Goal: Information Seeking & Learning: Check status

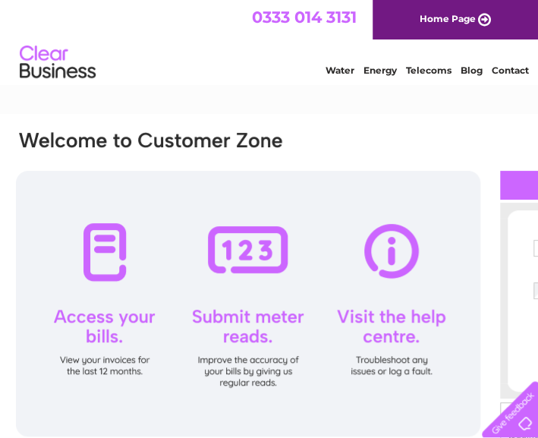
type input "norineaslam1@hotmail.co.uk"
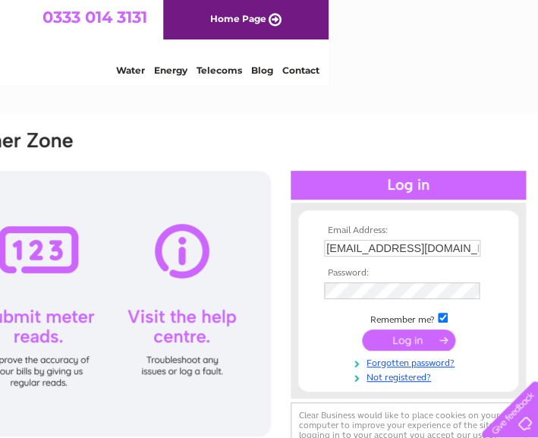
scroll to position [0, 213]
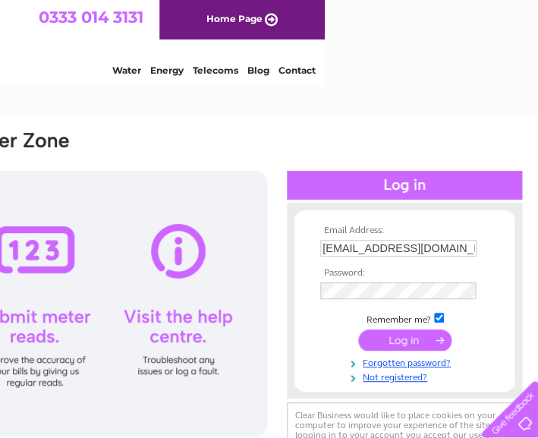
click at [379, 326] on td at bounding box center [404, 340] width 176 height 29
click at [378, 332] on input "submit" at bounding box center [404, 339] width 93 height 21
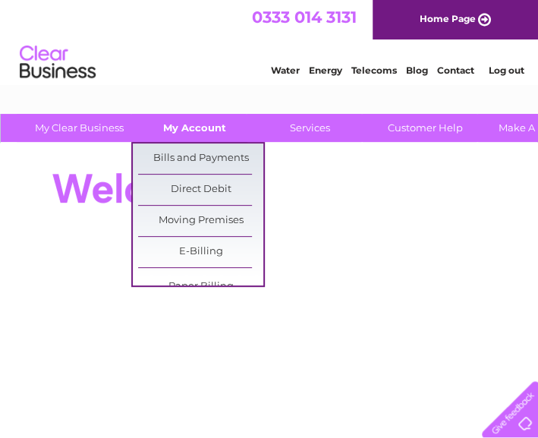
click at [209, 124] on link "My Account" at bounding box center [194, 128] width 125 height 28
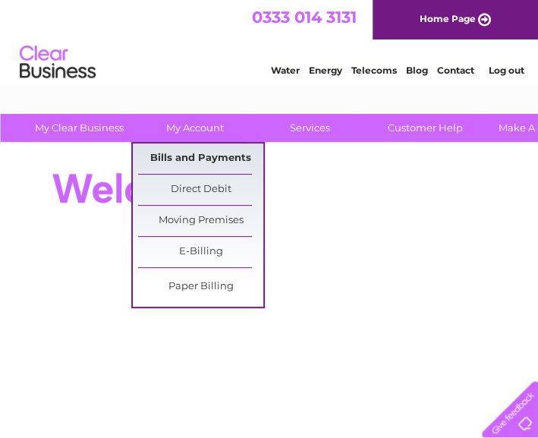
click at [205, 157] on link "Bills and Payments" at bounding box center [200, 158] width 125 height 30
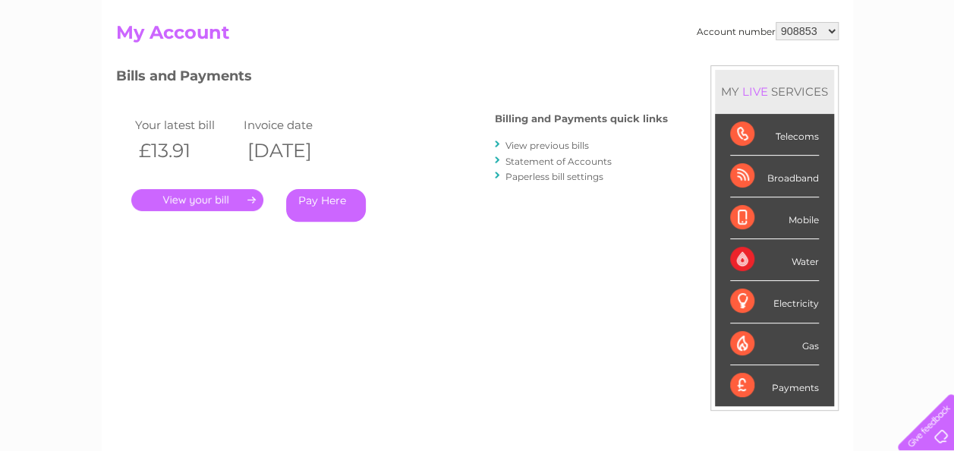
click at [537, 30] on select "908853 1139241" at bounding box center [807, 31] width 63 height 18
select select "1139241"
click at [537, 22] on select "908853 1139241" at bounding box center [807, 31] width 63 height 18
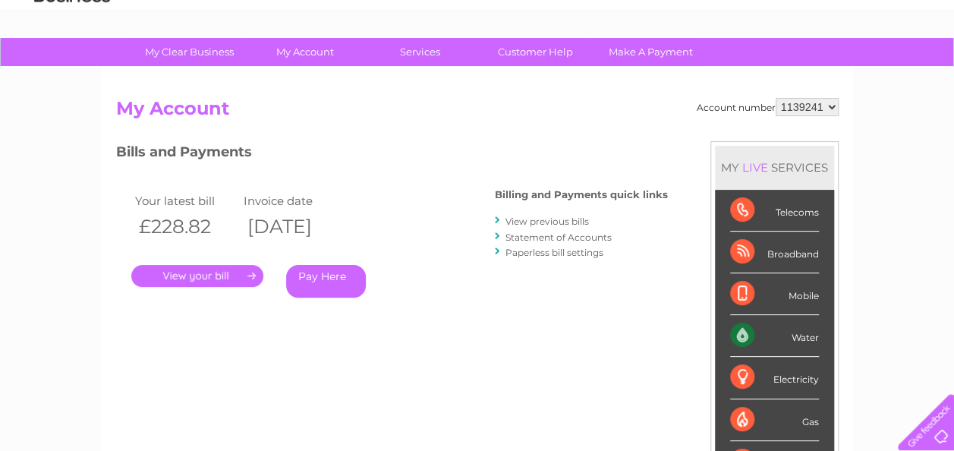
click at [246, 271] on link "." at bounding box center [197, 276] width 132 height 22
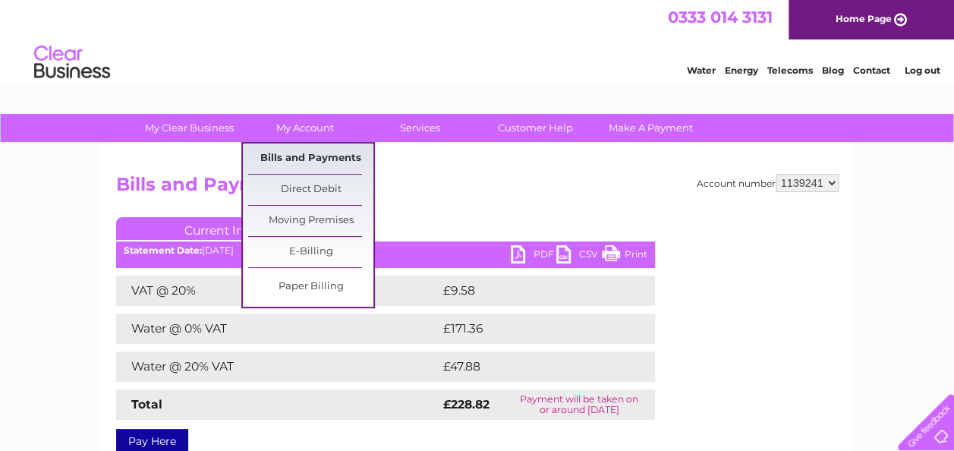
click at [330, 156] on link "Bills and Payments" at bounding box center [310, 158] width 125 height 30
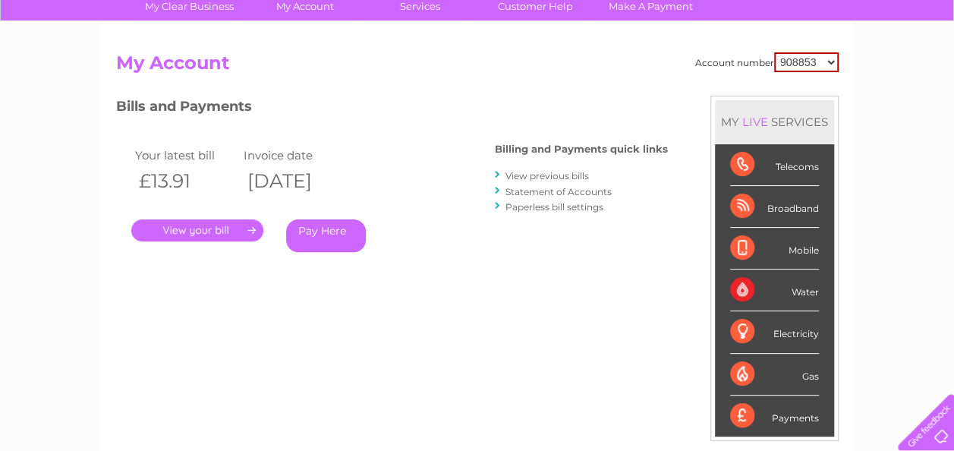
scroll to position [152, 0]
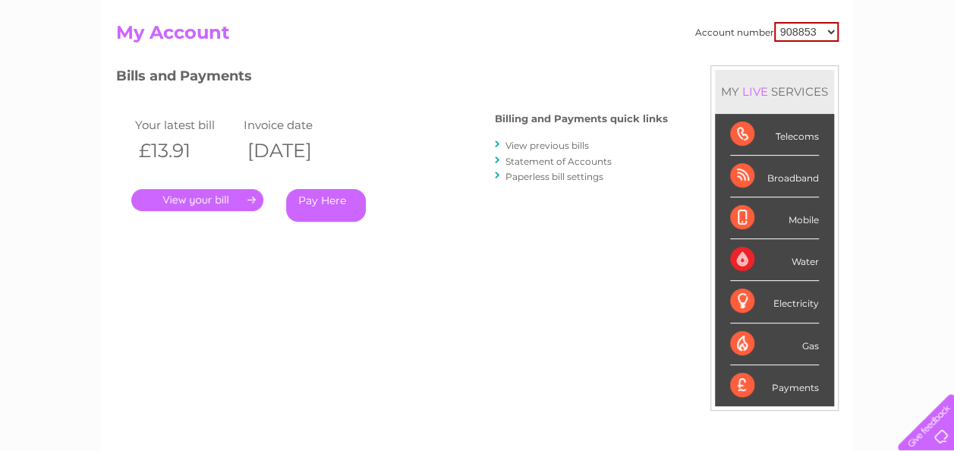
click at [589, 146] on link "View previous bills" at bounding box center [546, 145] width 83 height 11
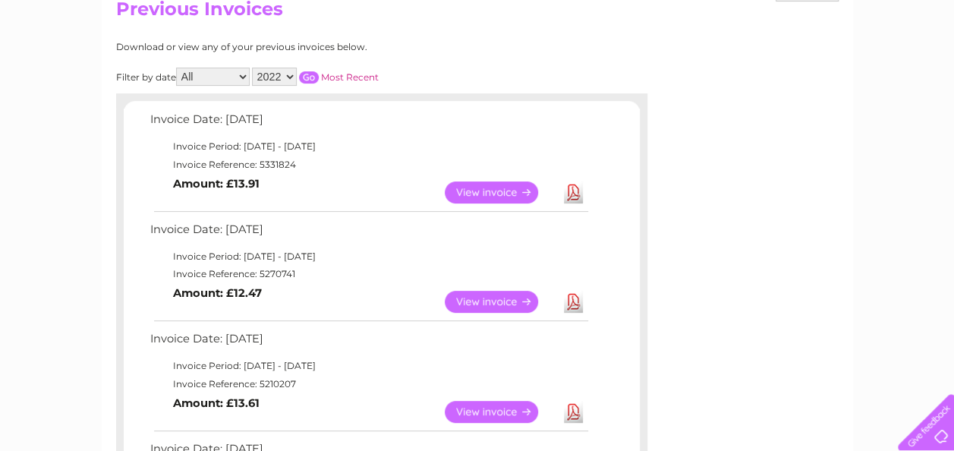
scroll to position [152, 0]
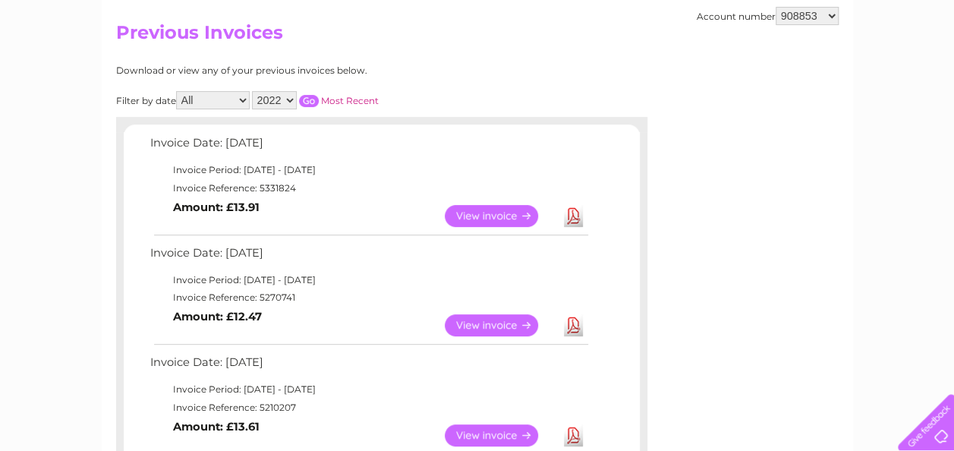
click at [835, 14] on select "908853 1139241" at bounding box center [807, 16] width 63 height 18
select select "1139241"
click at [776, 7] on select "908853 1139241" at bounding box center [807, 16] width 63 height 18
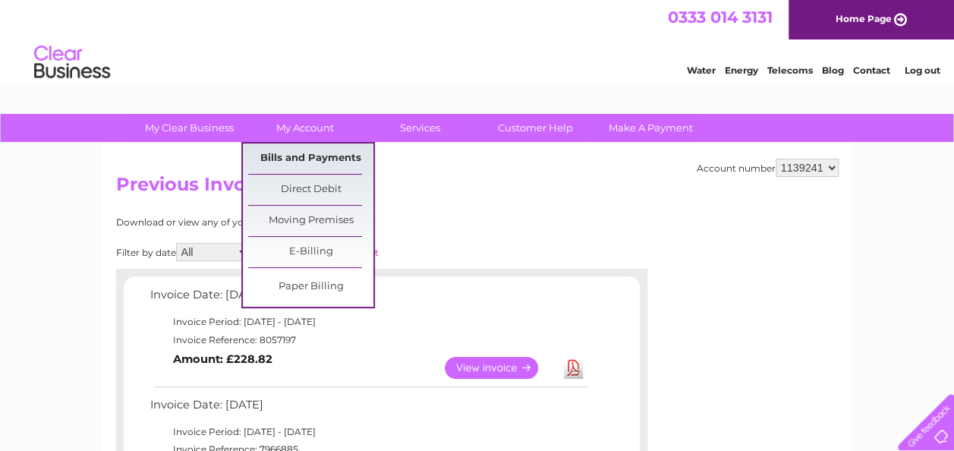
click at [326, 156] on link "Bills and Payments" at bounding box center [310, 158] width 125 height 30
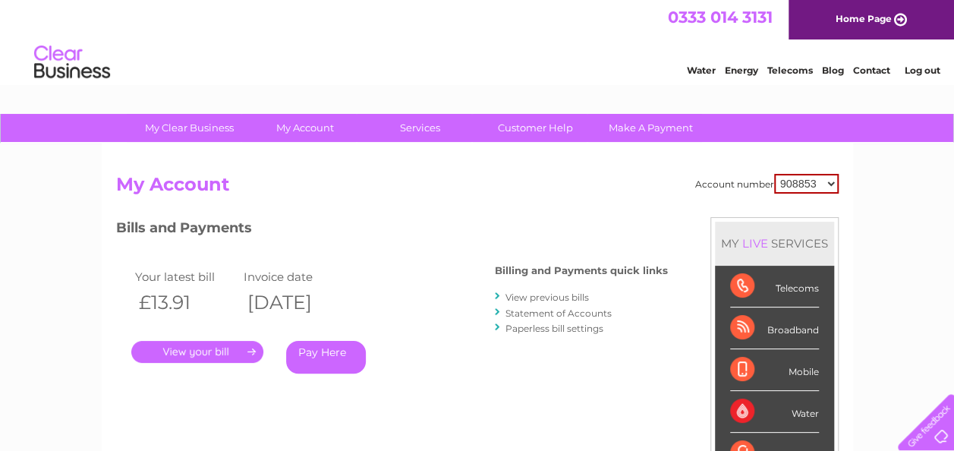
click at [548, 299] on link "View previous bills" at bounding box center [546, 296] width 83 height 11
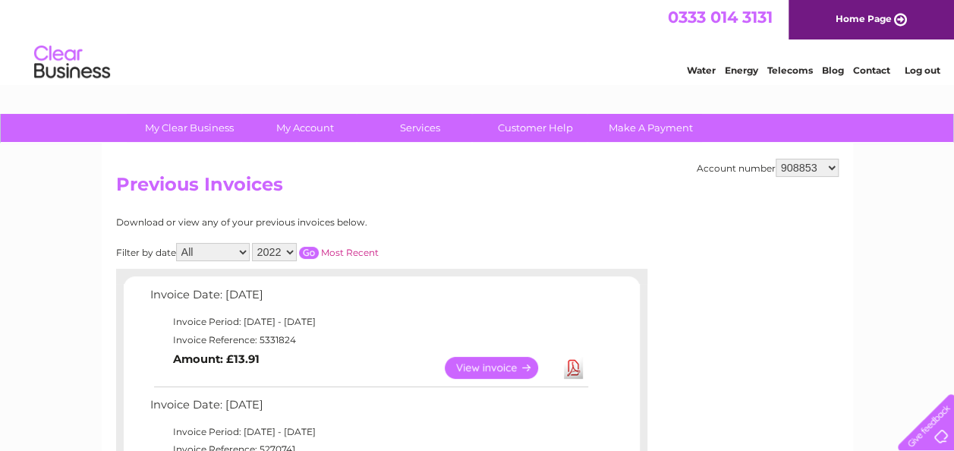
click at [825, 165] on select "908853 1139241" at bounding box center [807, 168] width 63 height 18
select select "1139241"
click at [776, 159] on select "908853 1139241" at bounding box center [807, 168] width 63 height 18
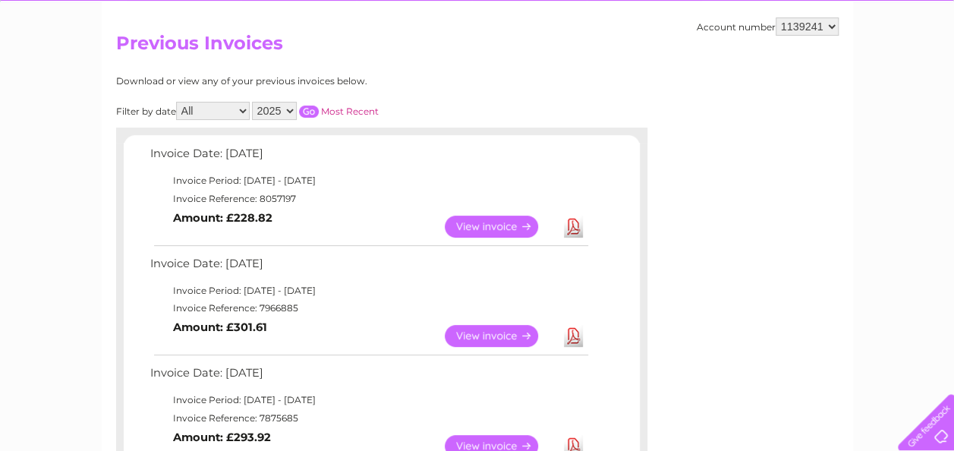
scroll to position [152, 0]
